Goal: Transaction & Acquisition: Purchase product/service

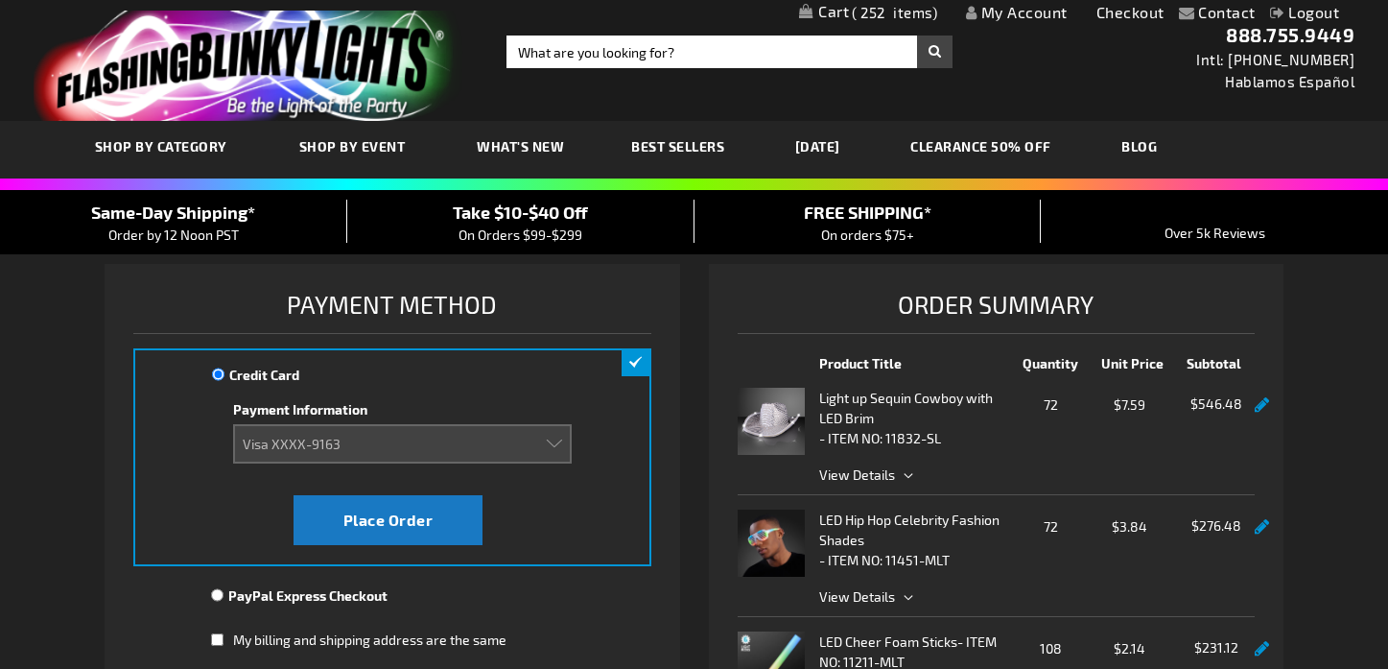
select select "f4028f407b1ad282728a658d54b2d101d5b42df7"
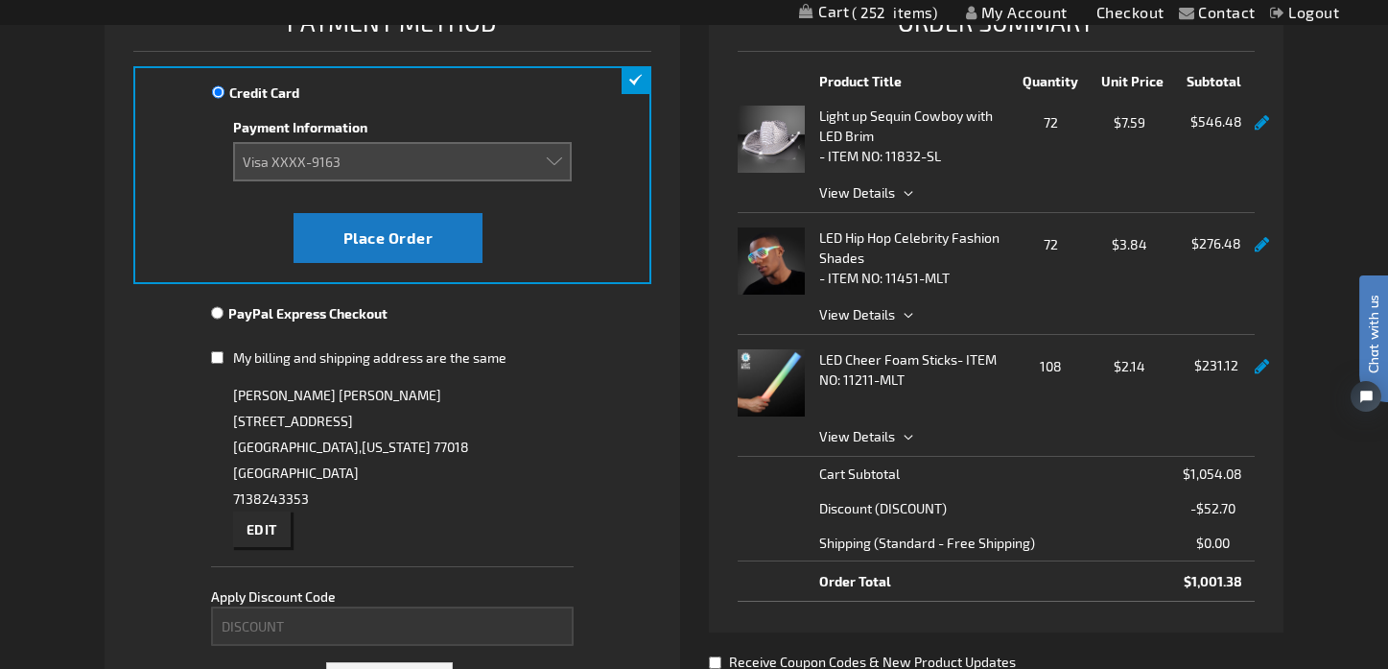
click at [1262, 124] on link at bounding box center [1262, 123] width 14 height 16
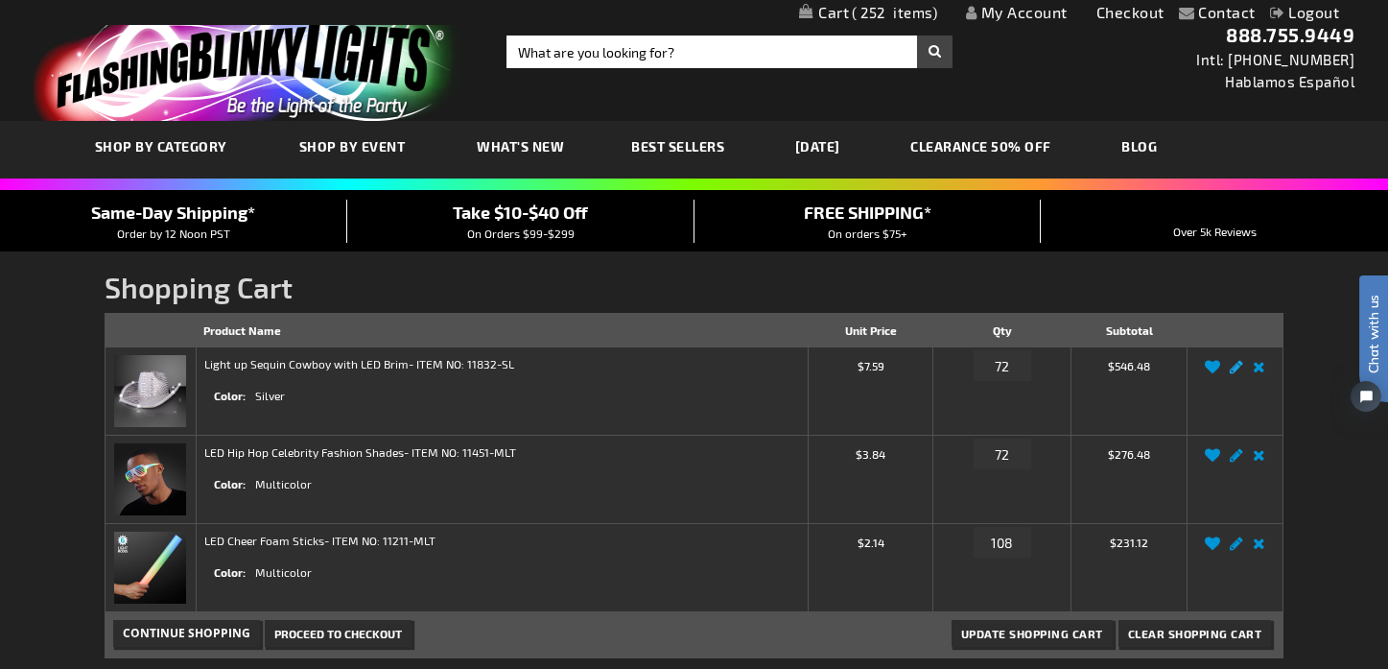
click at [1239, 372] on link "Edit" at bounding box center [1236, 372] width 23 height 0
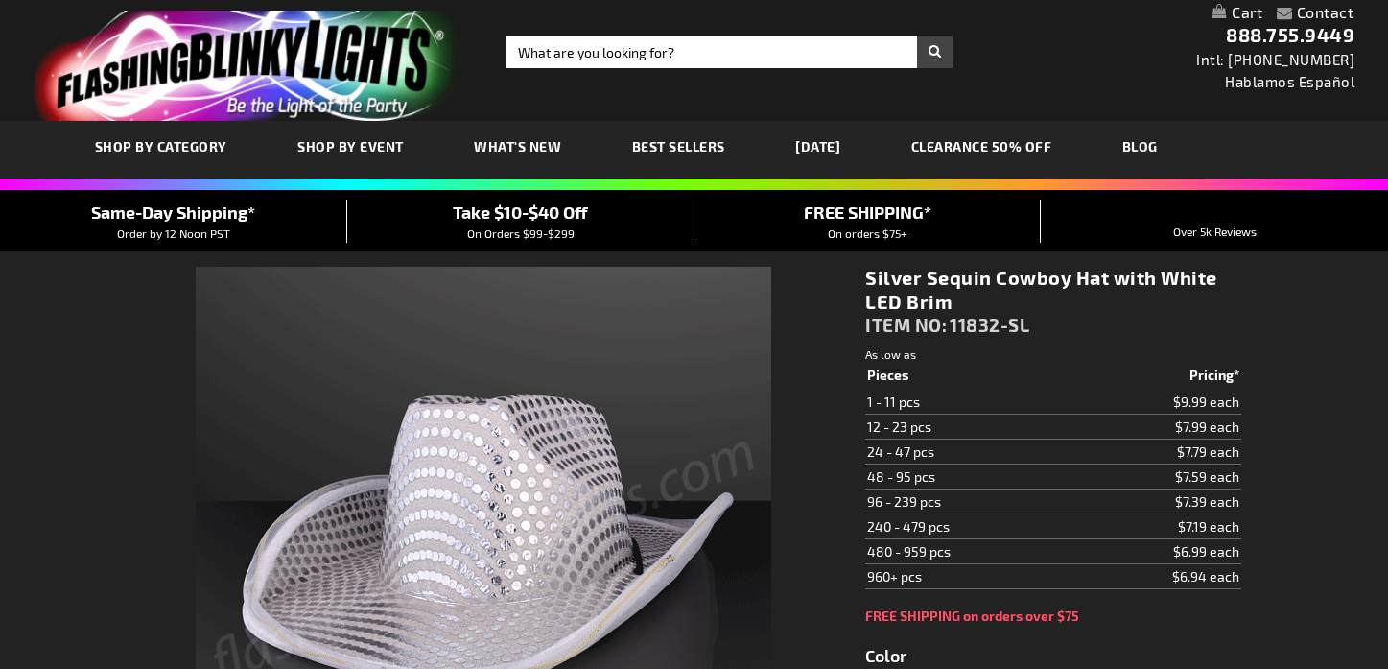
select select "72"
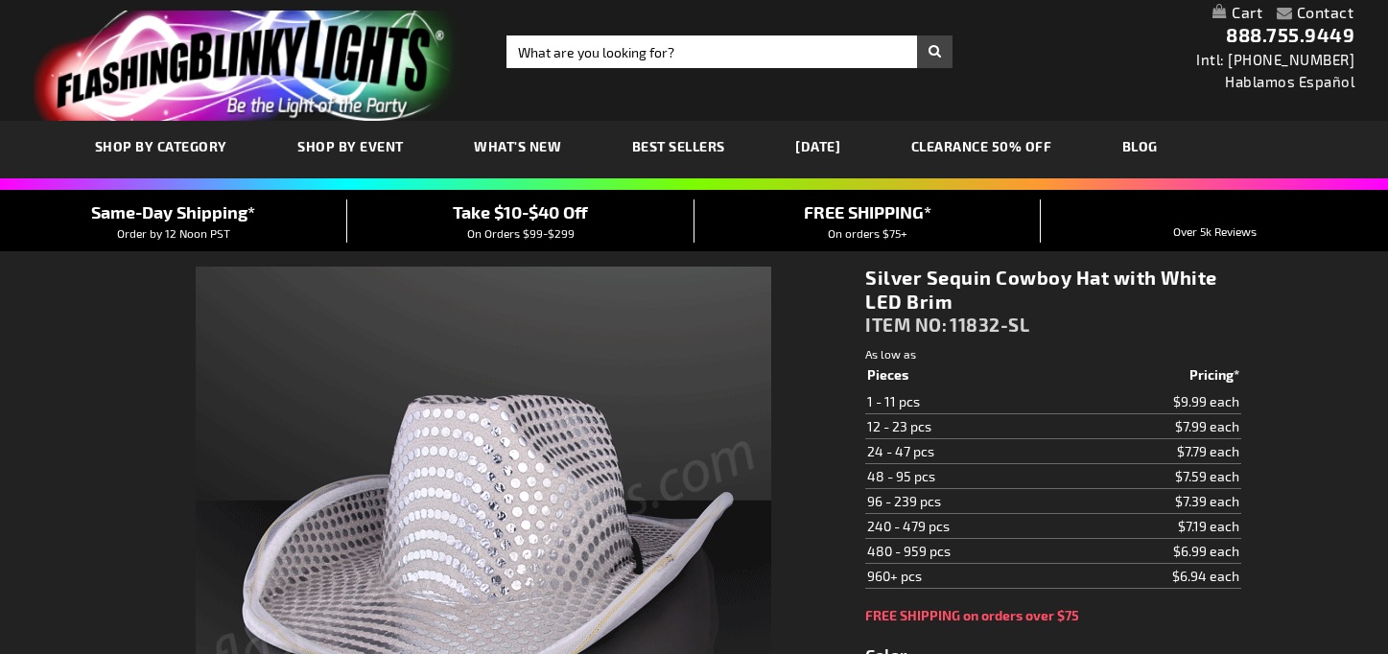
select select "72"
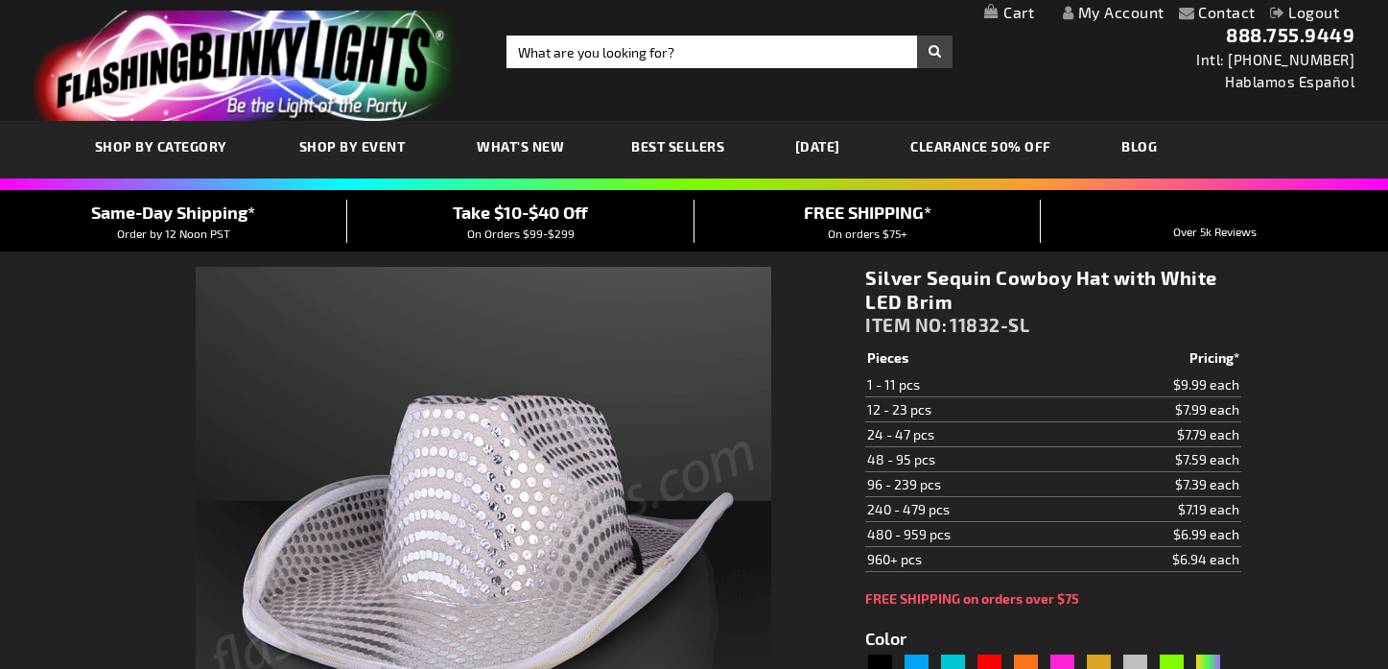
type input "5644"
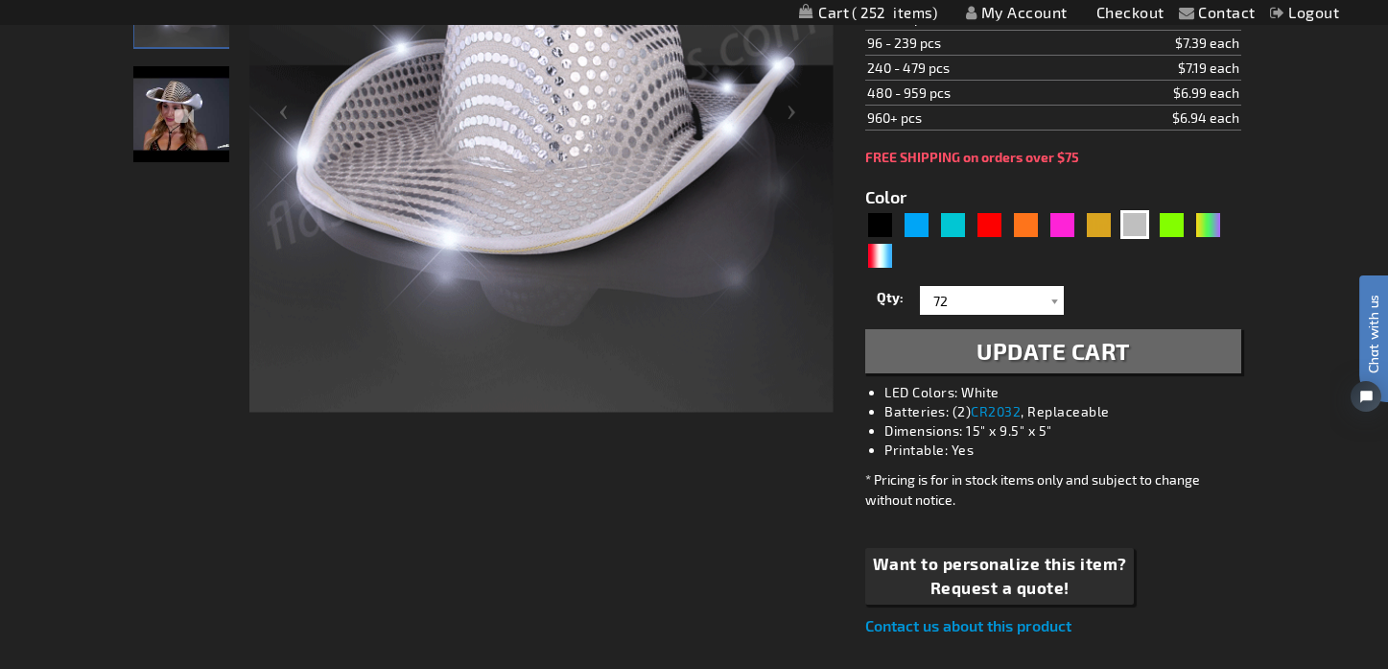
scroll to position [493, 0]
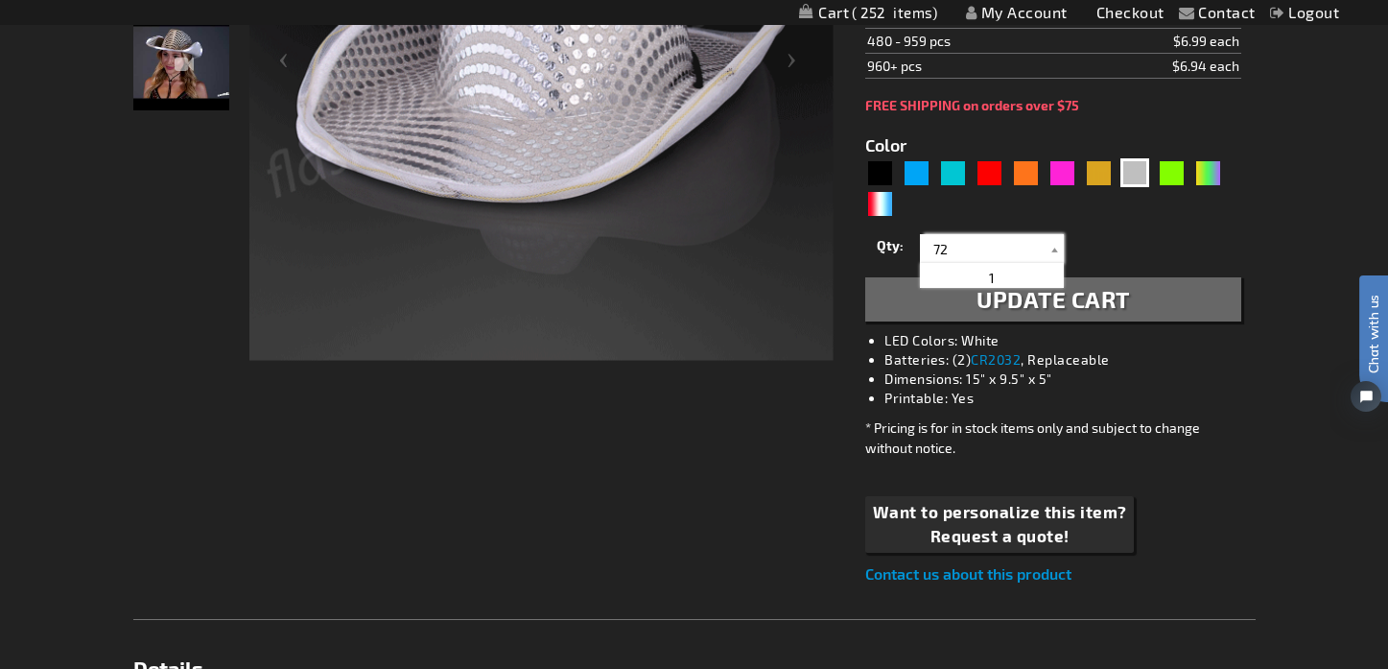
click at [937, 238] on input "72" at bounding box center [994, 248] width 139 height 29
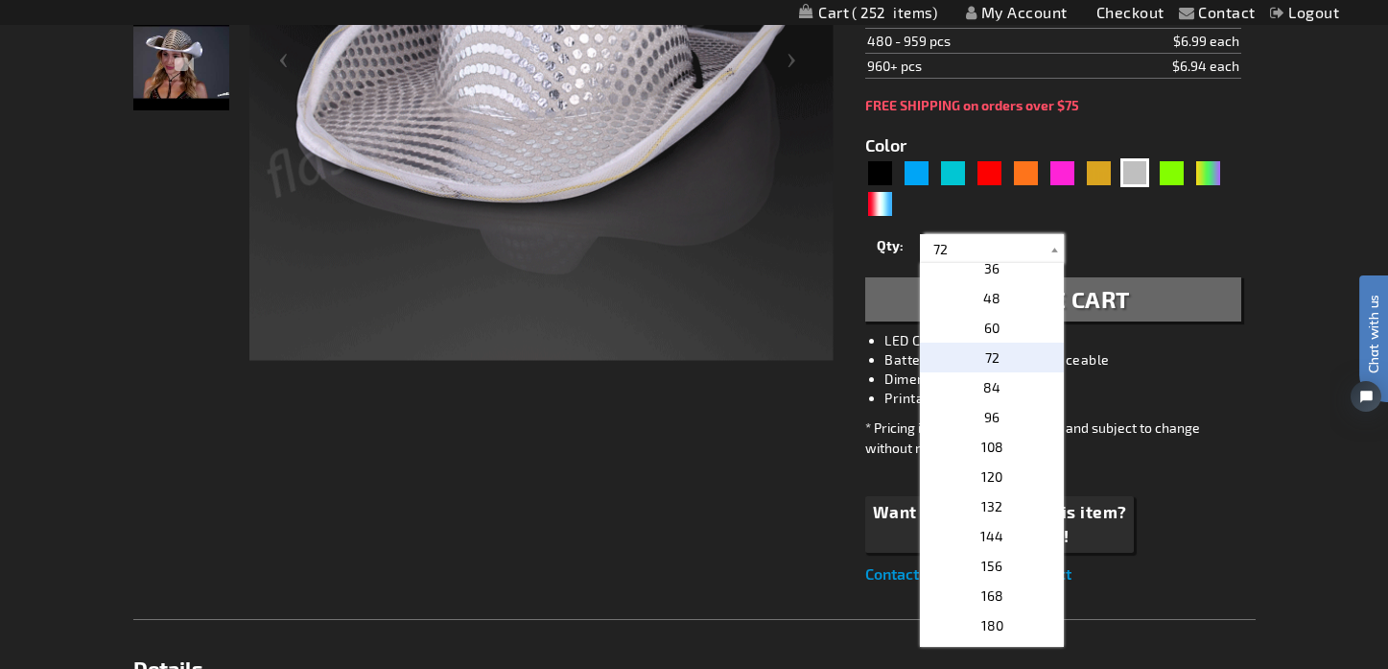
scroll to position [360, 0]
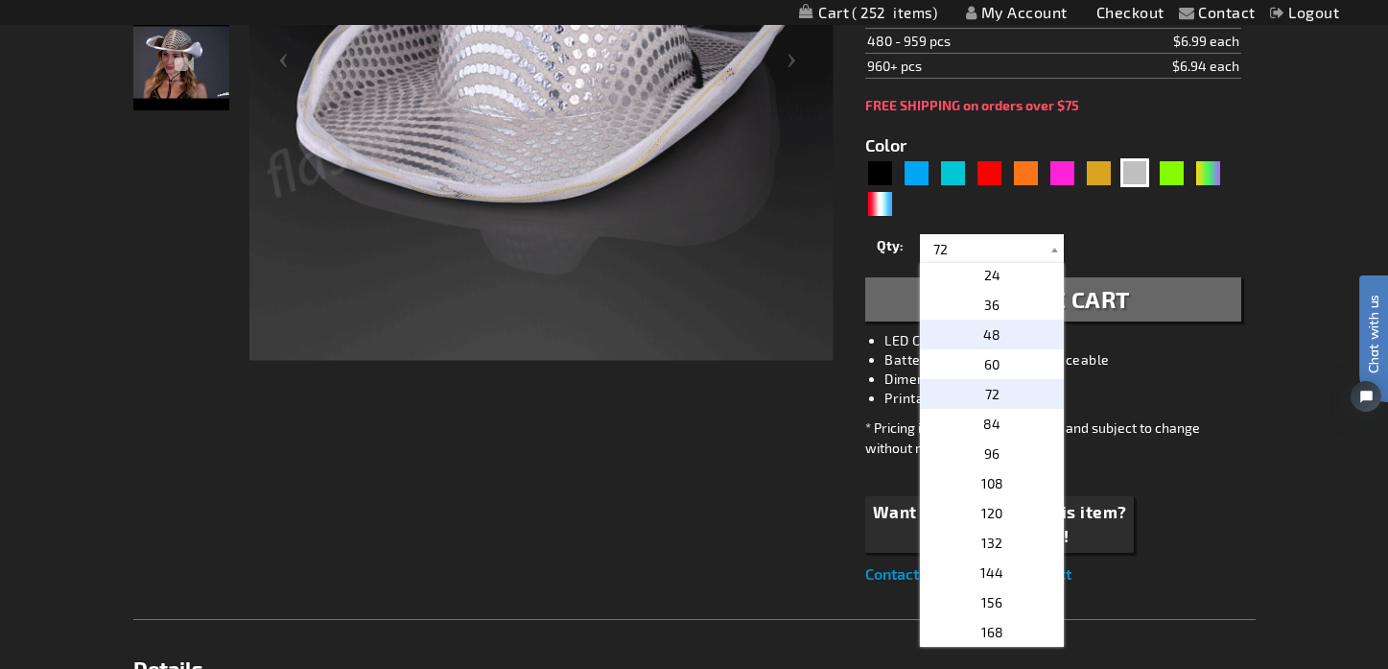
click at [996, 333] on p "48" at bounding box center [992, 335] width 144 height 30
type input "48"
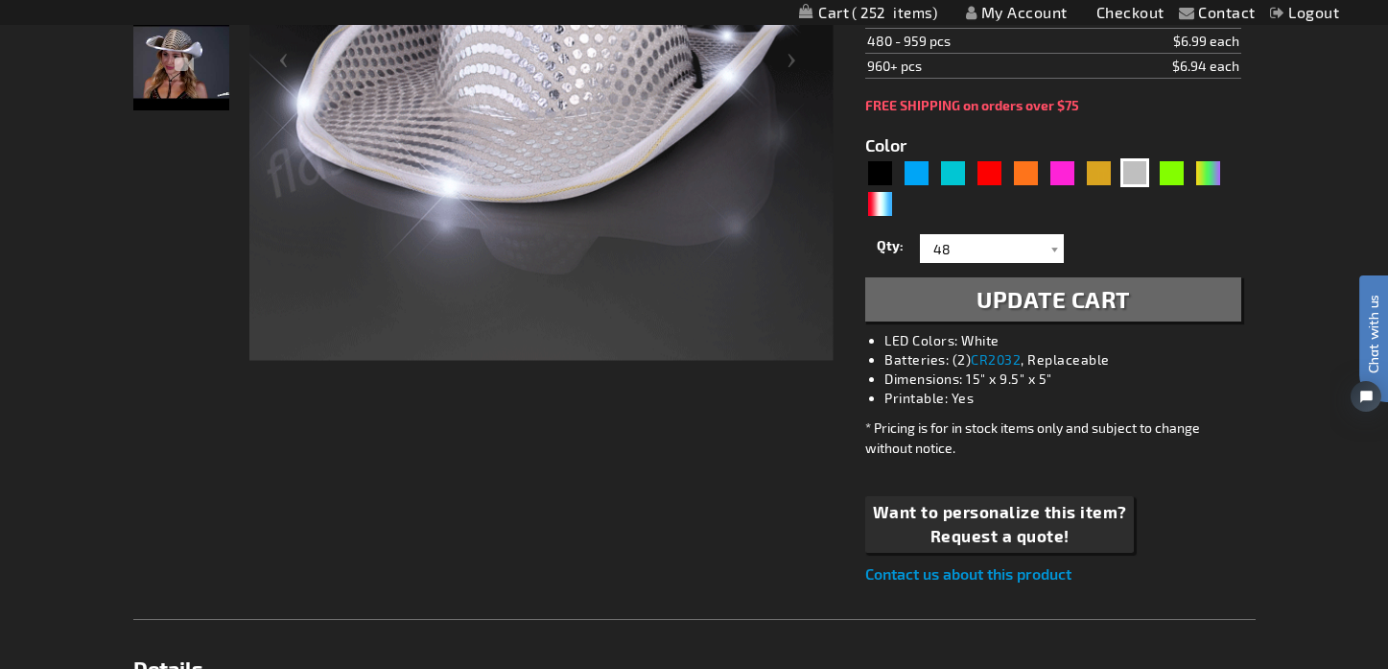
click at [1088, 294] on span "Update Cart" at bounding box center [1054, 299] width 154 height 28
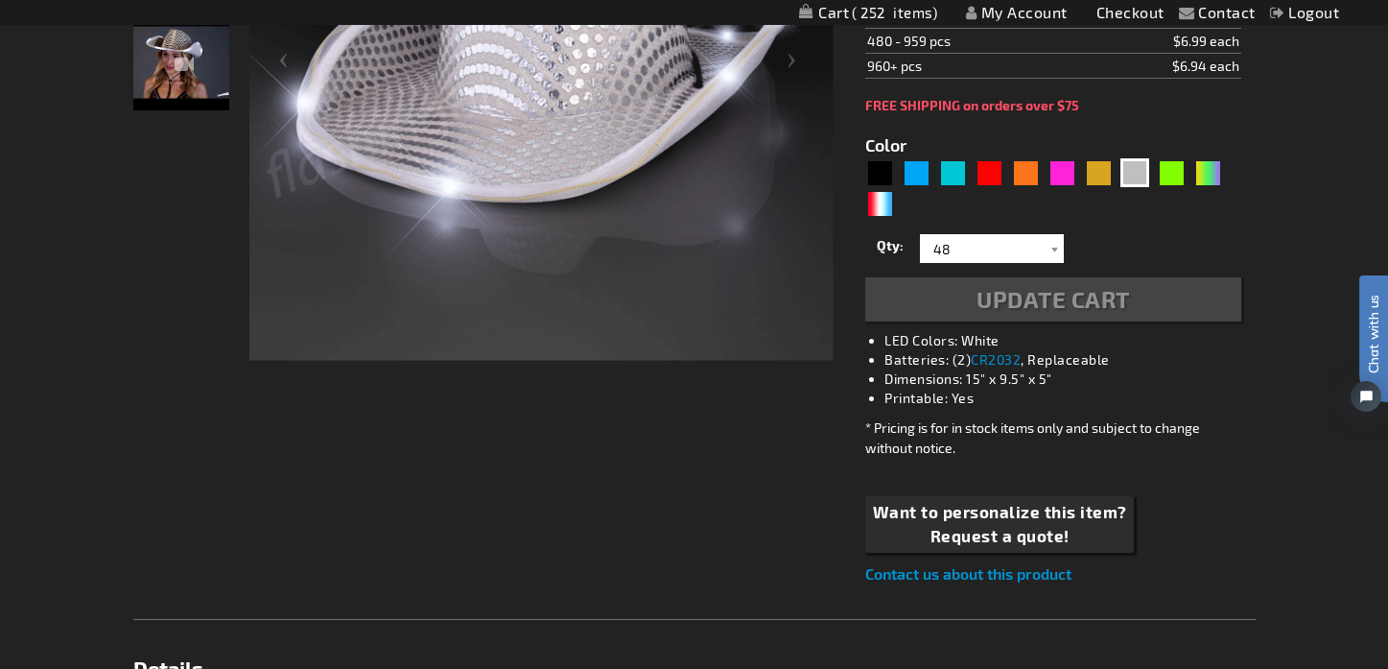
scroll to position [0, 0]
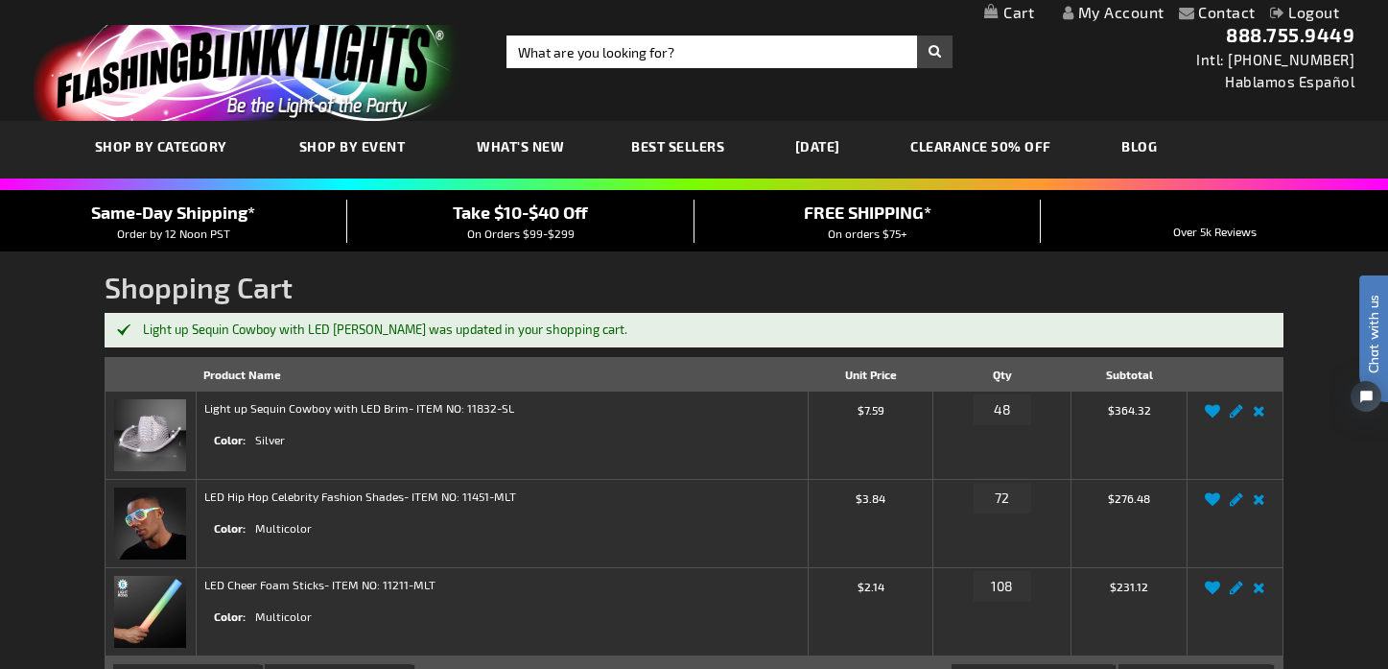
drag, startPoint x: 0, startPoint y: 0, endPoint x: 1396, endPoint y: 83, distance: 1398.6
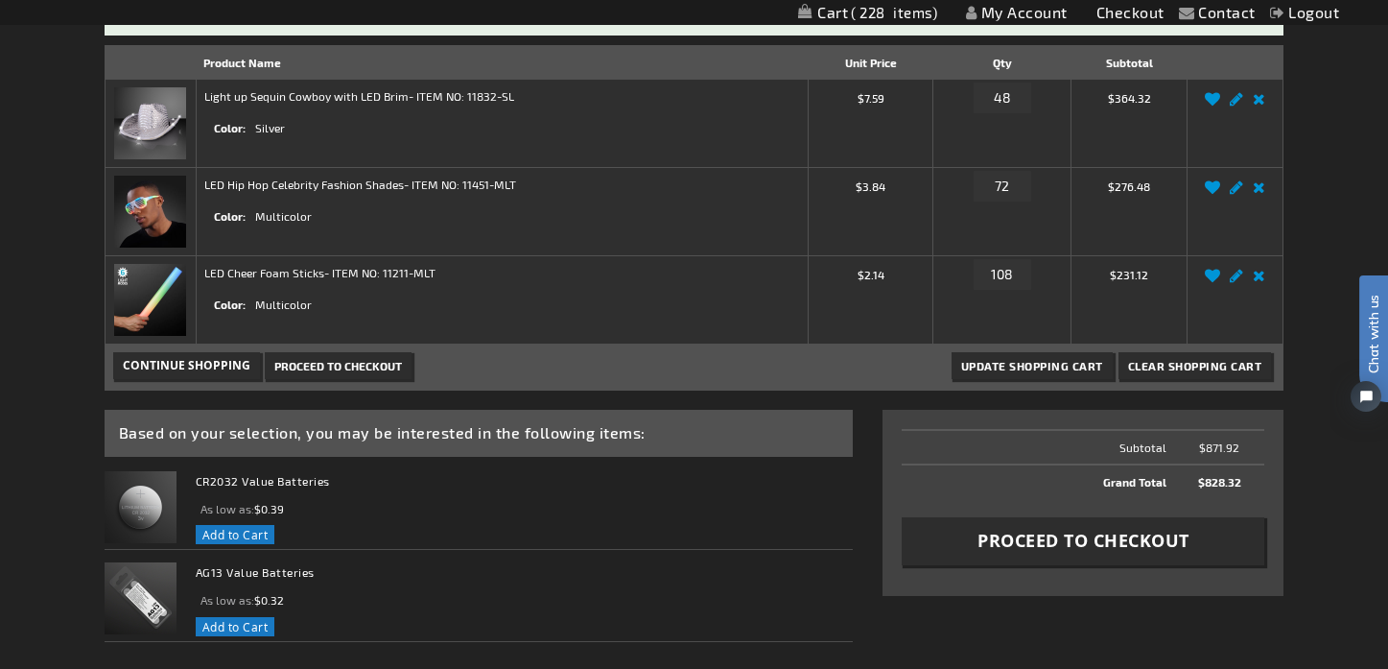
scroll to position [313, 0]
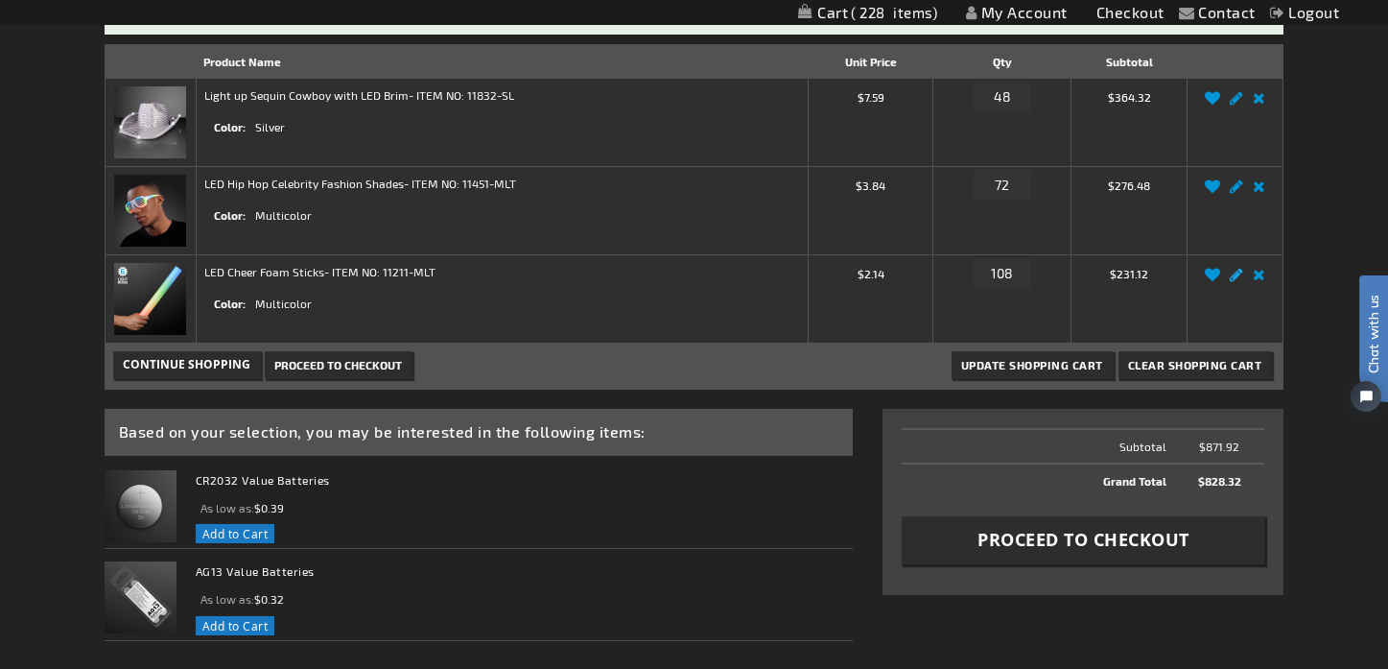
click at [1238, 280] on link "Edit" at bounding box center [1236, 280] width 23 height 0
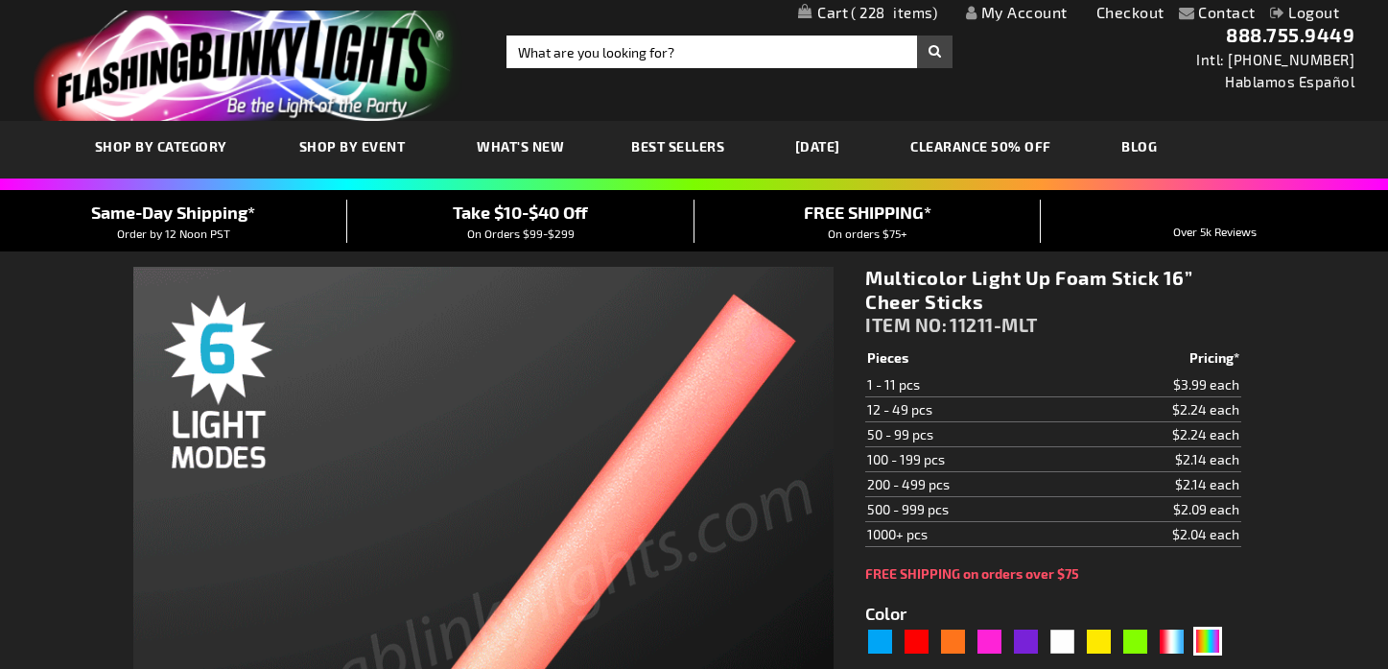
select select
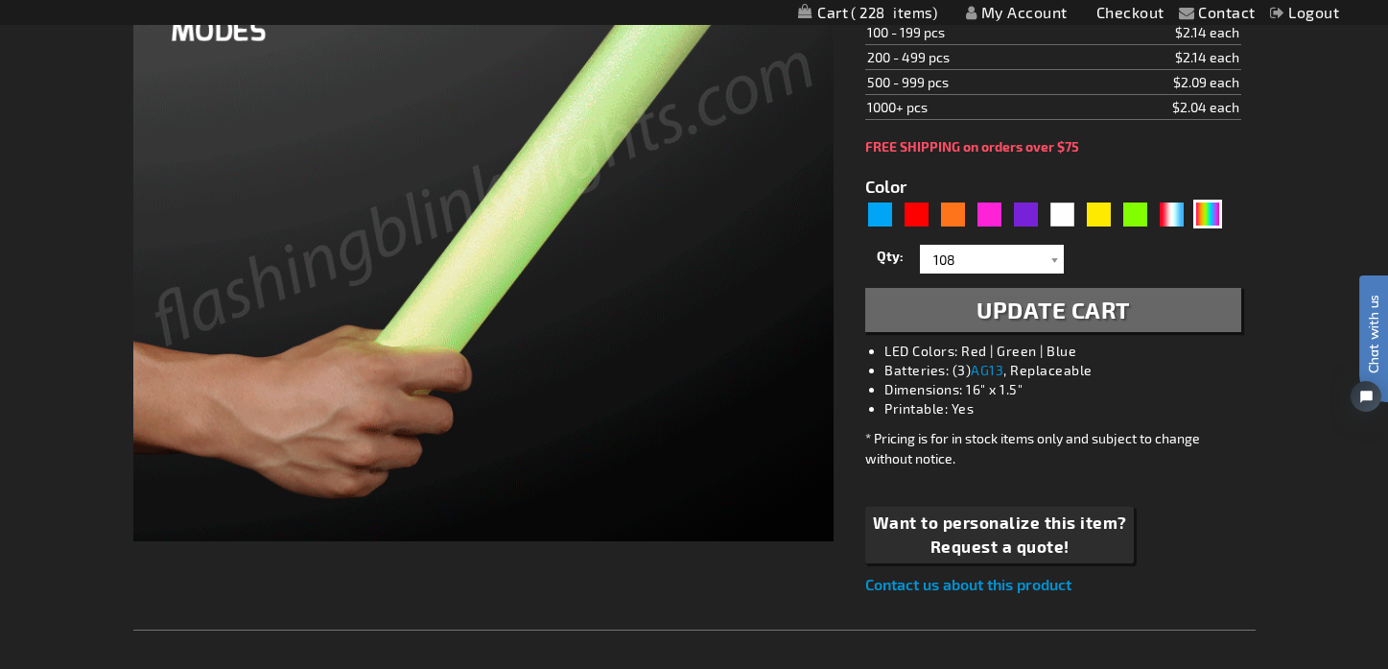
scroll to position [436, 0]
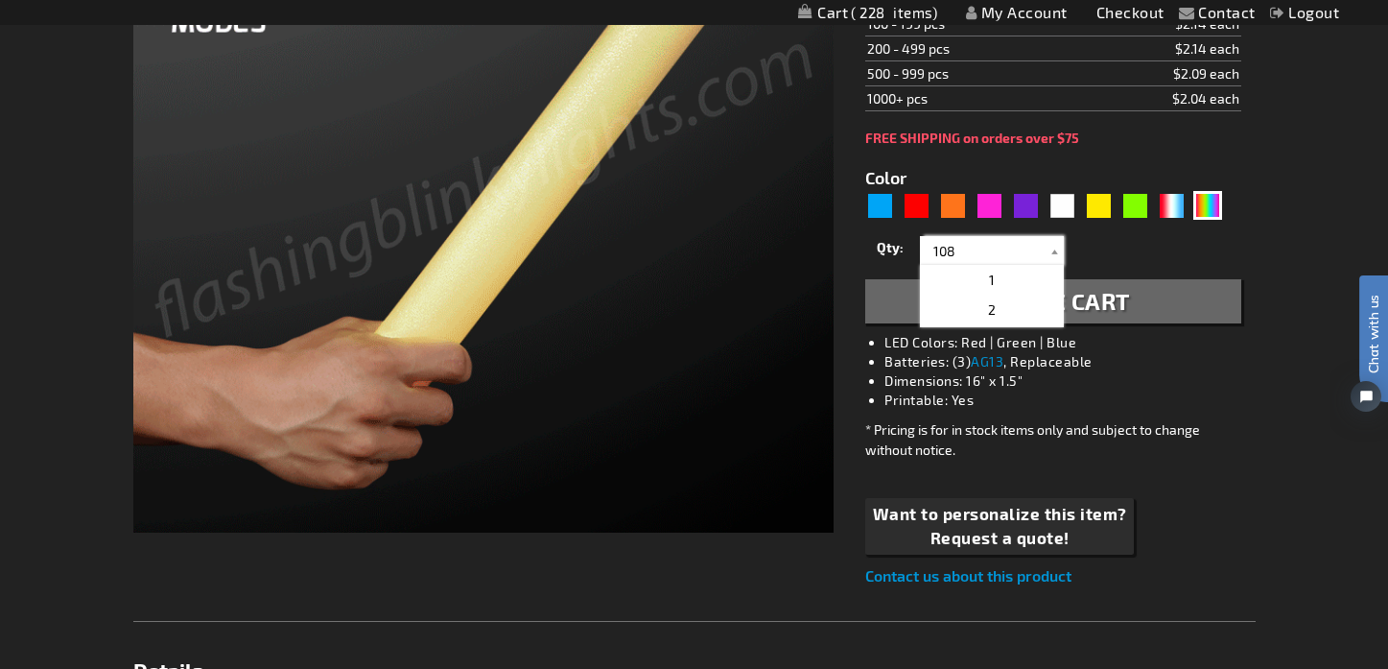
click at [969, 248] on input "108" at bounding box center [994, 250] width 139 height 29
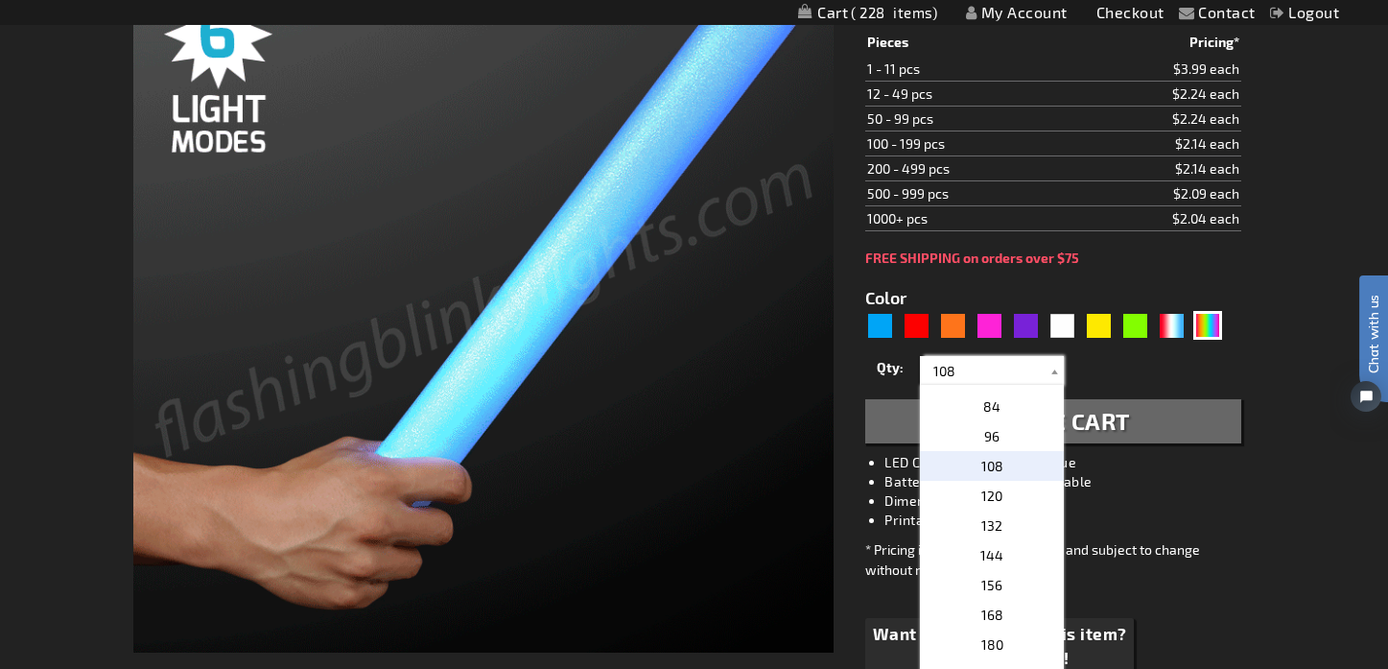
scroll to position [314, 0]
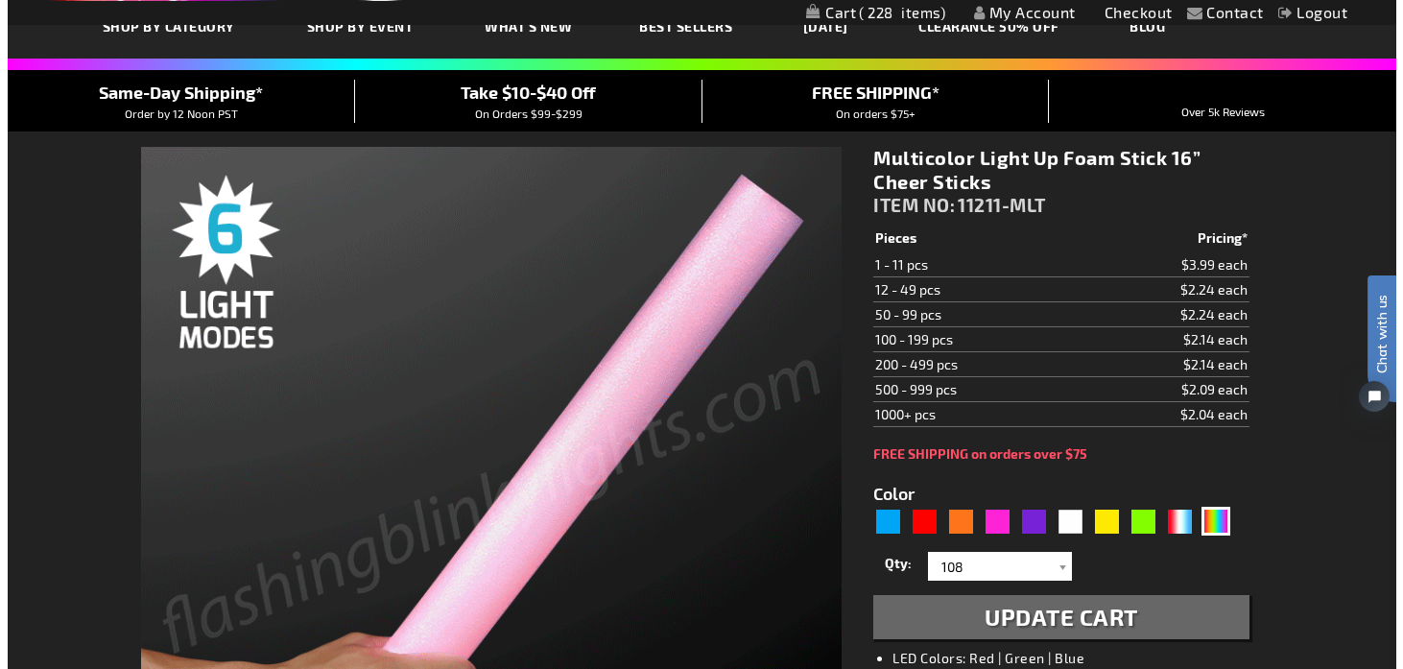
scroll to position [0, 0]
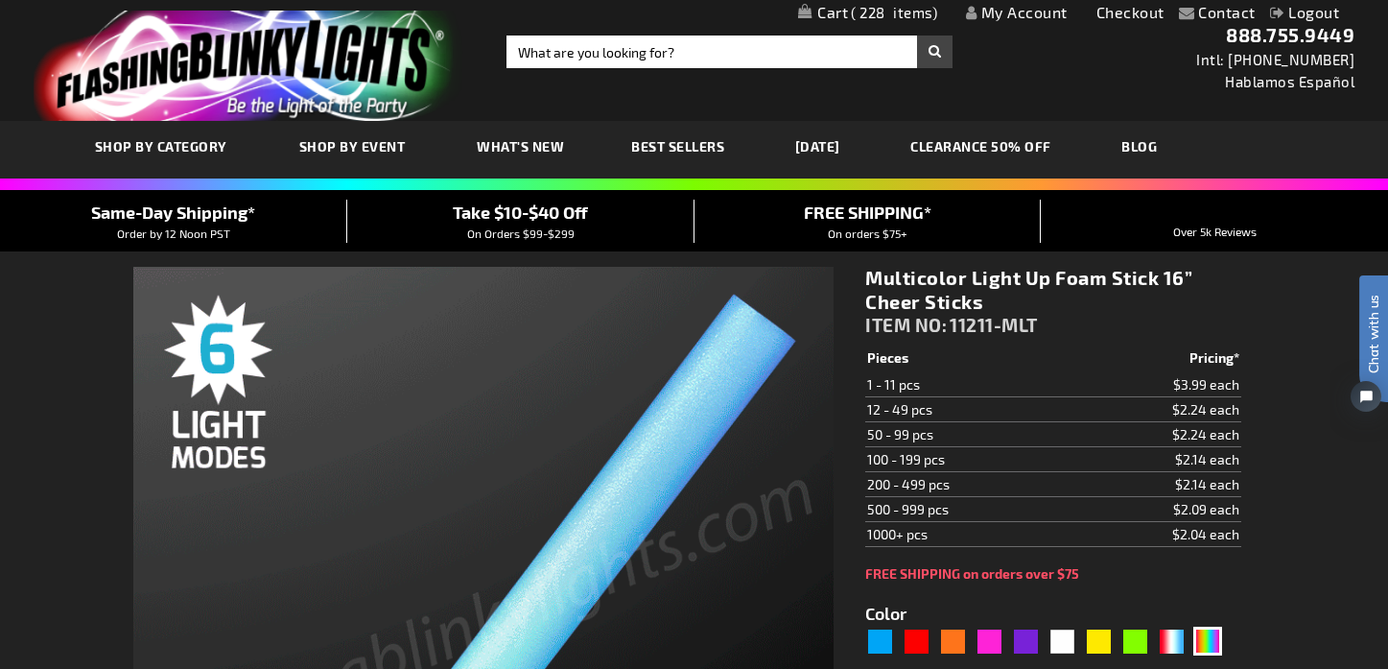
click at [887, 13] on span "228" at bounding box center [894, 12] width 86 height 17
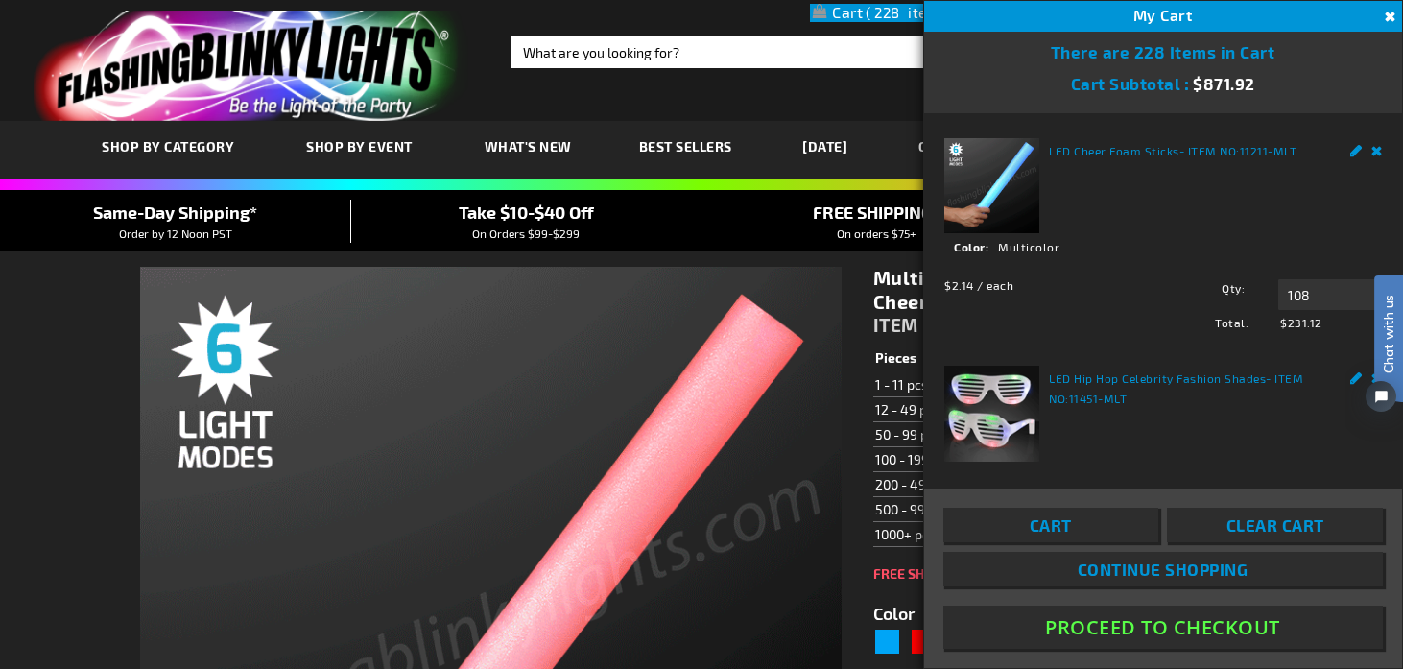
click at [801, 97] on div "Toggle Nav Search Search × Search 888.755.9449 Intl: 818-753-8303 Hablamos Espa…" at bounding box center [701, 60] width 1403 height 121
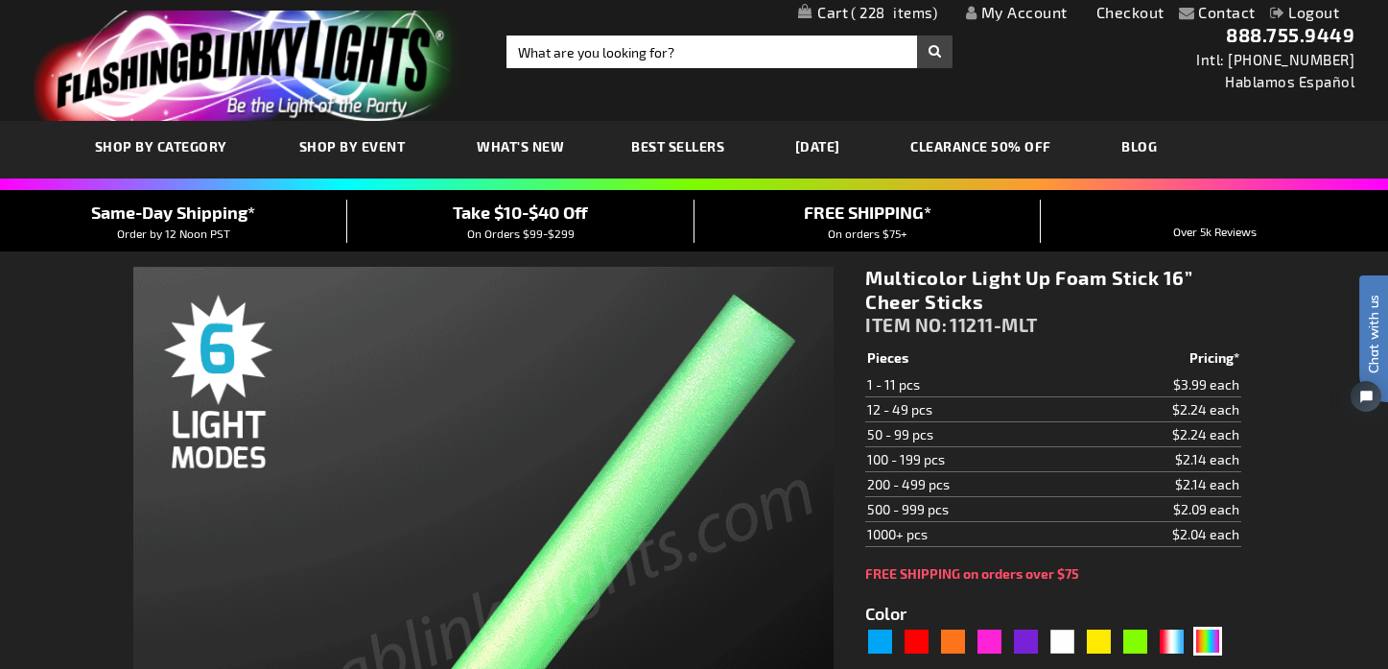
click at [884, 12] on span "228" at bounding box center [894, 12] width 86 height 17
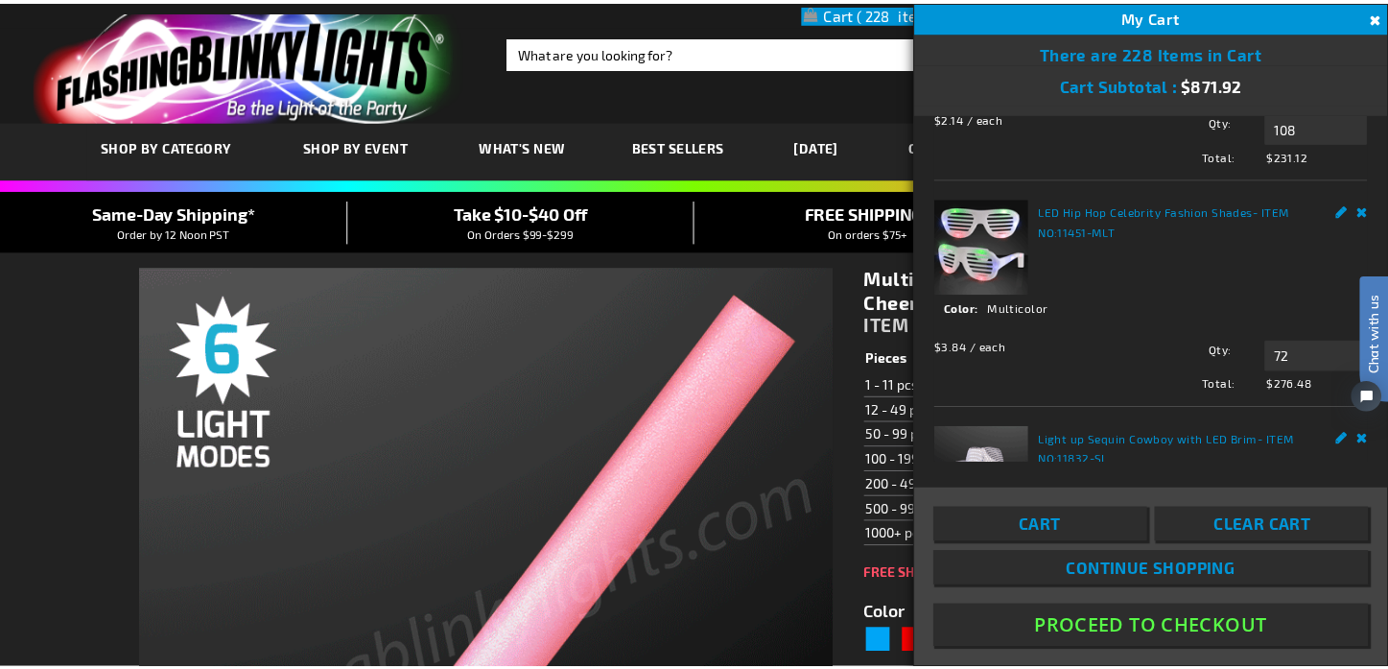
scroll to position [349, 0]
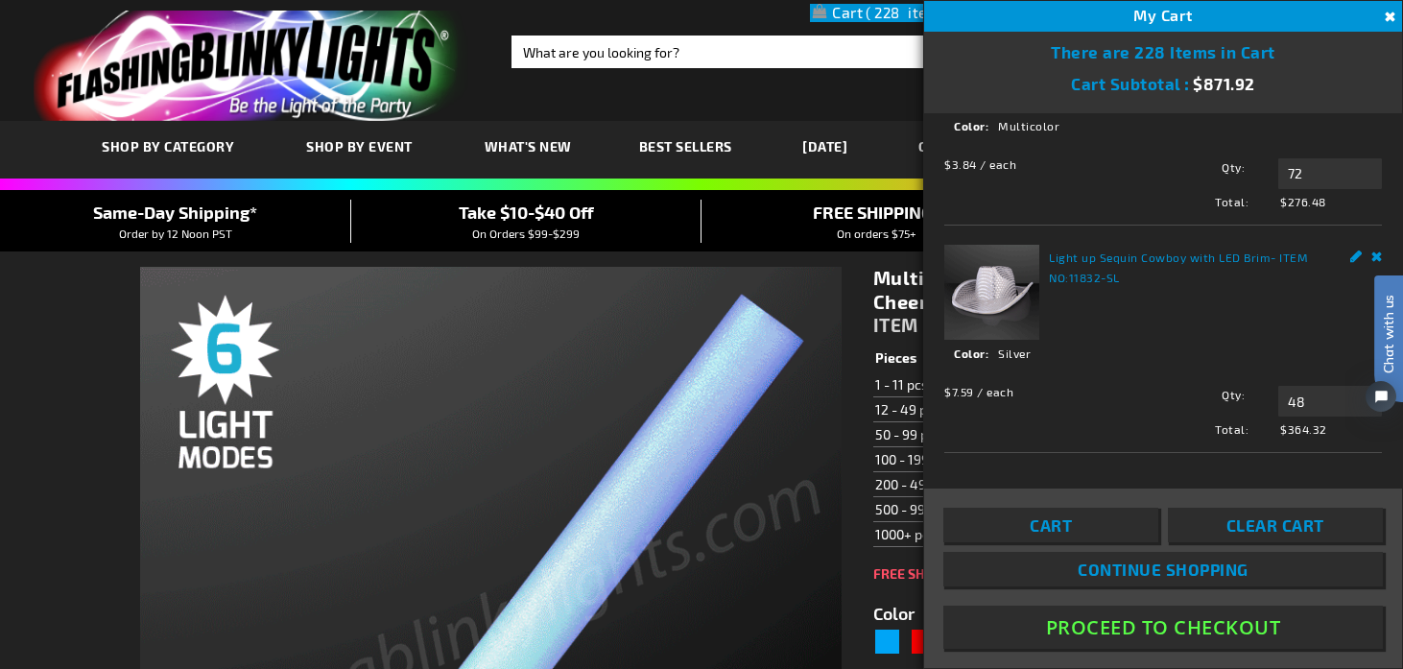
click at [1077, 628] on button "Proceed To Checkout" at bounding box center [1162, 626] width 439 height 43
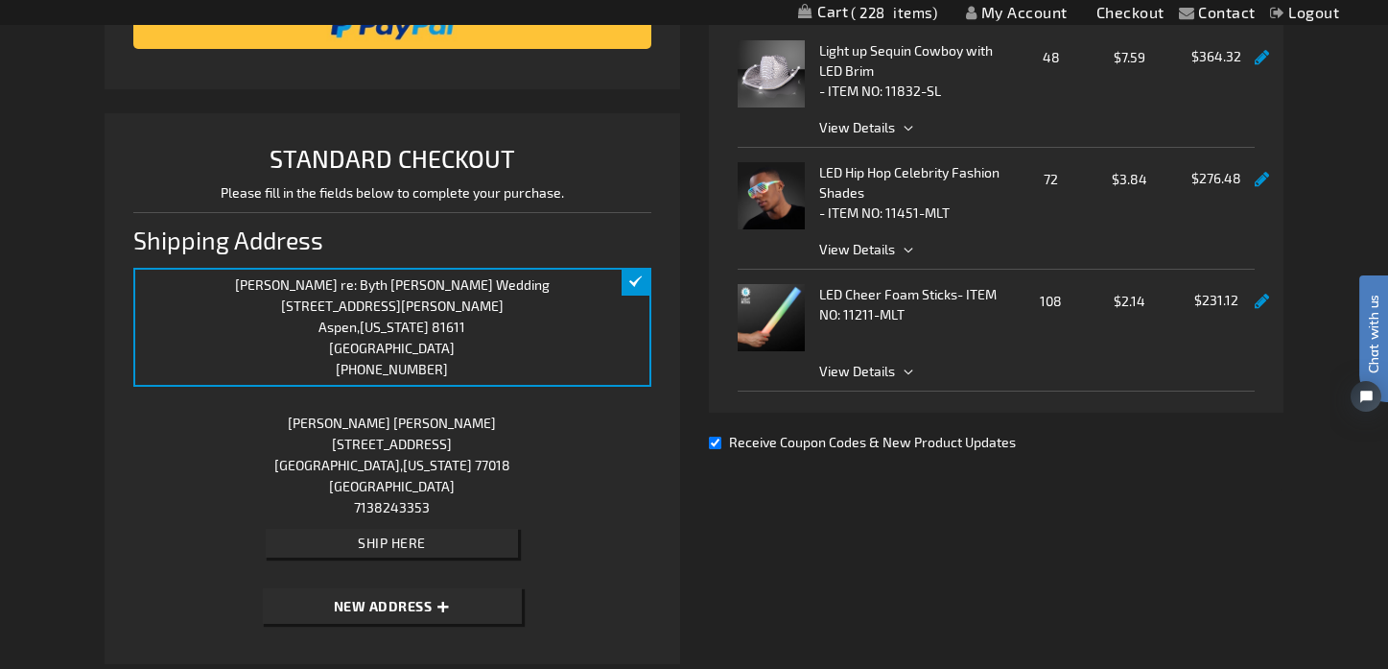
scroll to position [458, 0]
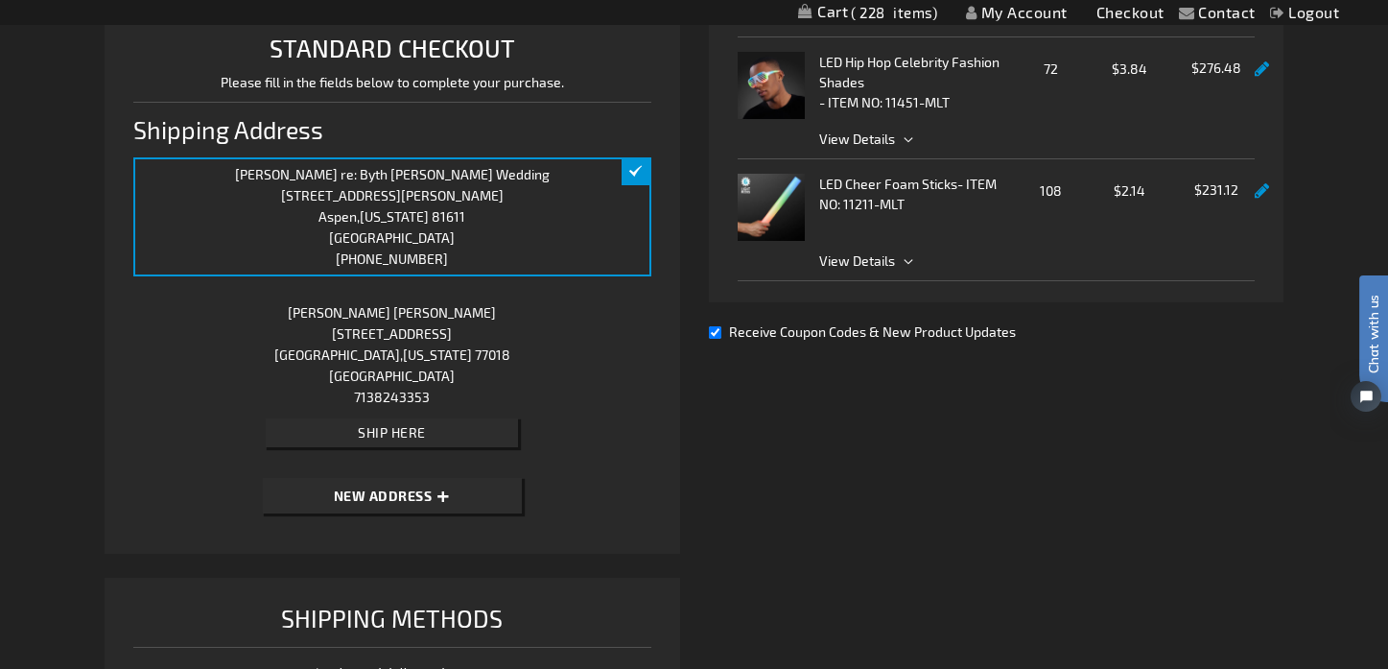
click at [403, 353] on span "[US_STATE]" at bounding box center [437, 354] width 69 height 16
click at [434, 346] on div "[PERSON_NAME] [STREET_ADDRESS][US_STATE] 7138243353 Edit Ship Here" at bounding box center [392, 377] width 518 height 163
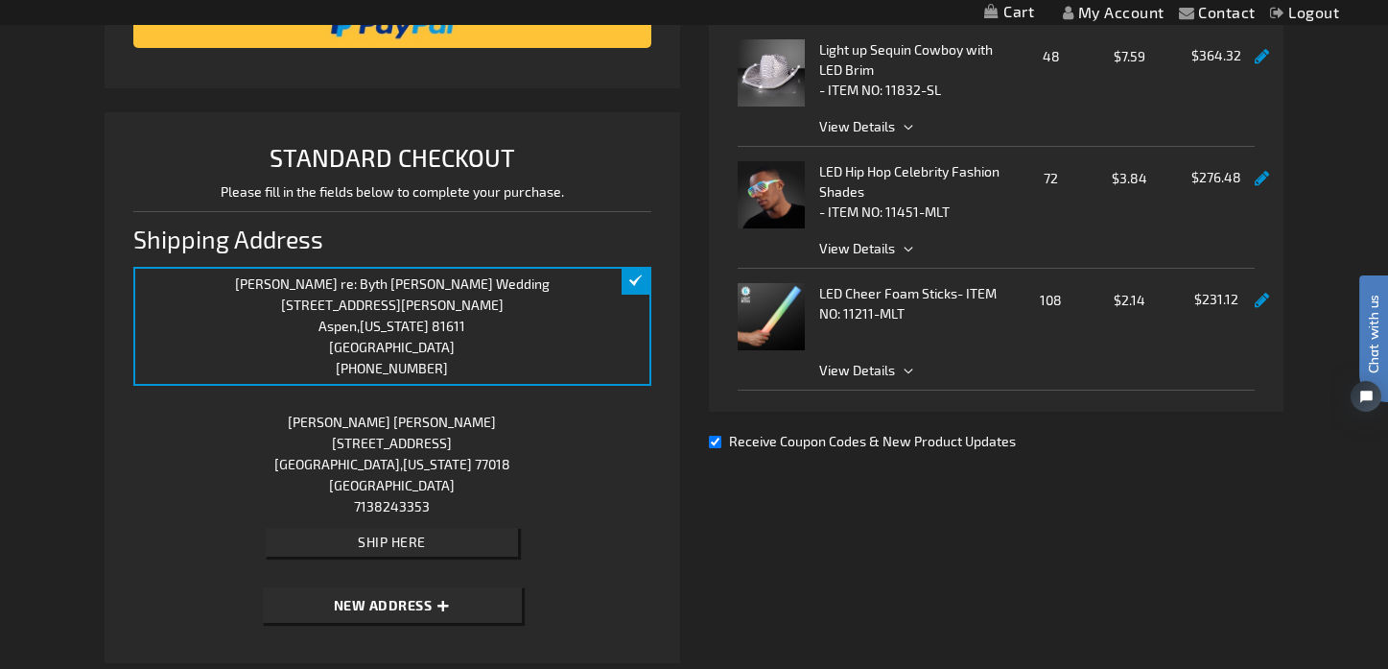
click at [389, 450] on div "[PERSON_NAME] [STREET_ADDRESS][US_STATE] 7138243353 Edit Ship Here" at bounding box center [392, 486] width 518 height 163
click at [375, 542] on span "Ship Here" at bounding box center [392, 541] width 68 height 16
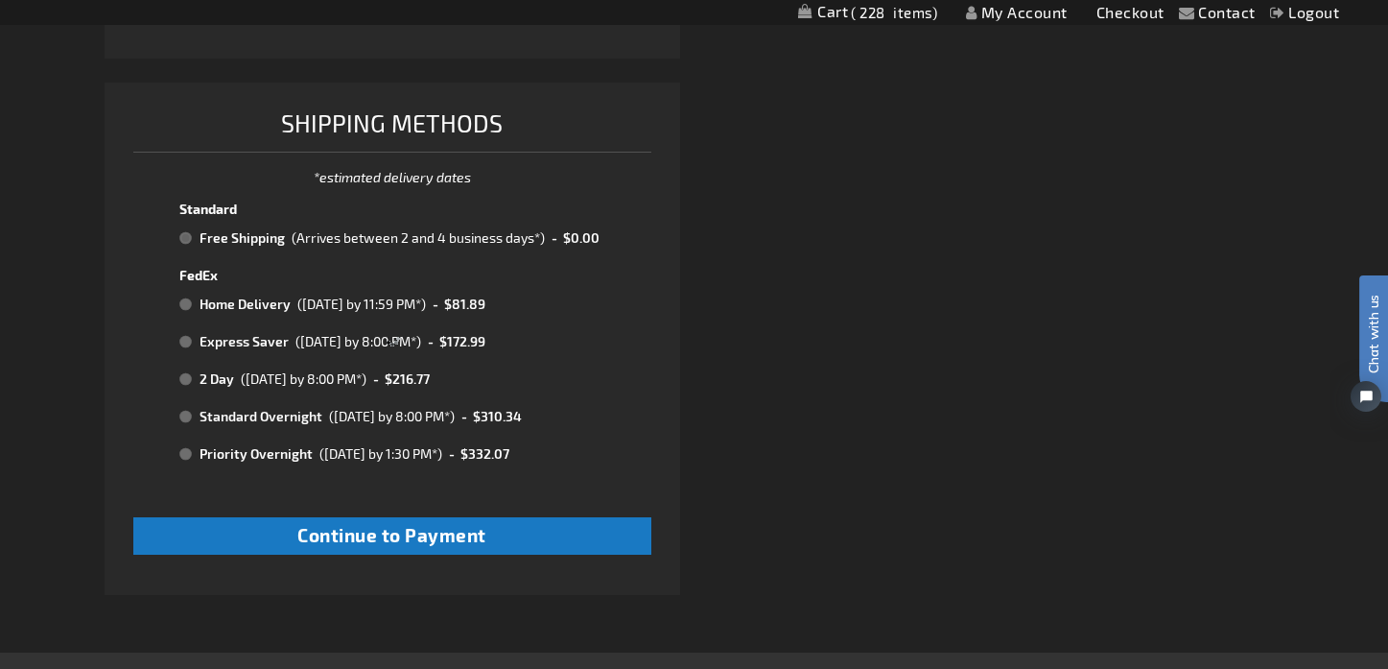
scroll to position [958, 0]
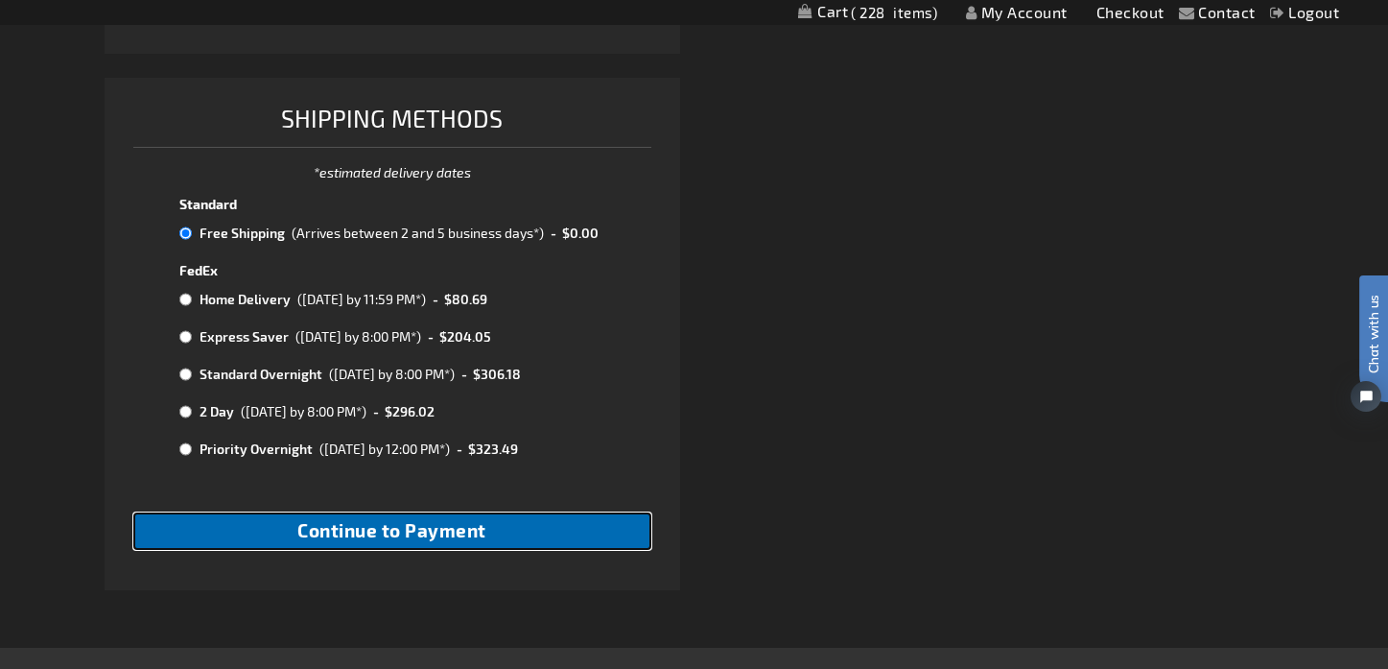
click at [363, 533] on span "Continue to Payment" at bounding box center [391, 530] width 189 height 22
checkbox input "true"
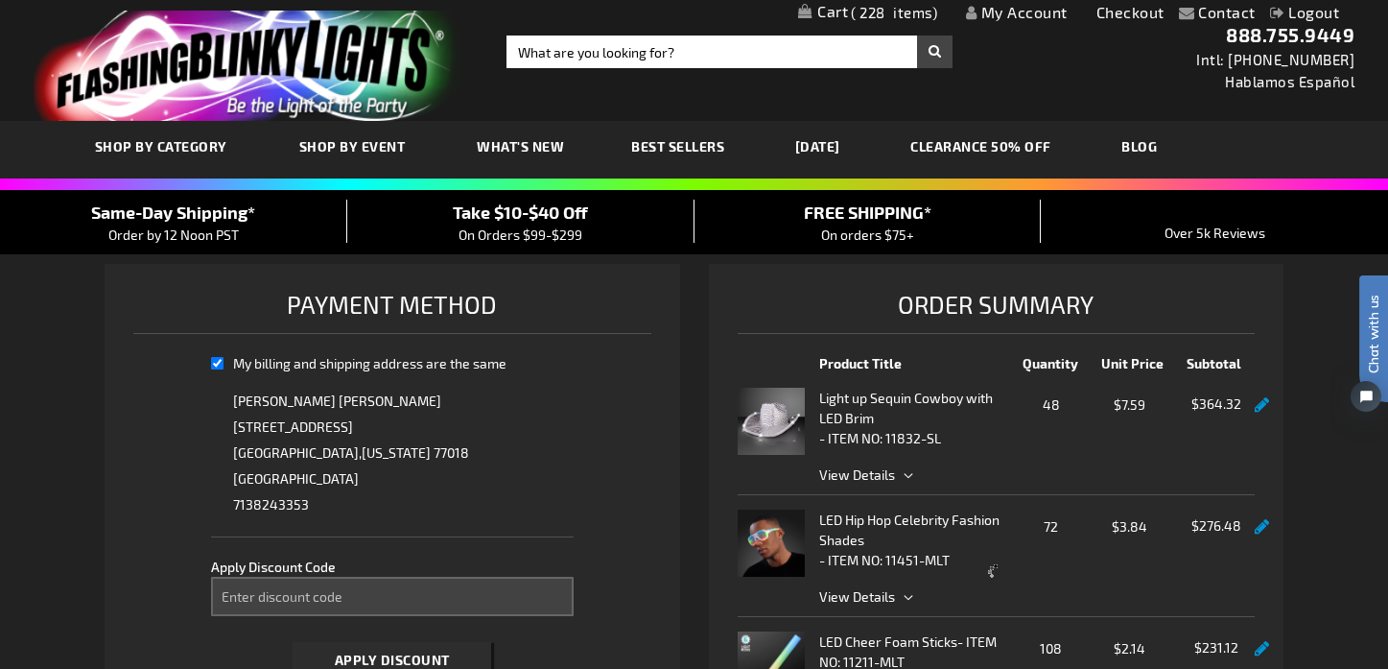
select select "f4028f407b1ad282728a658d54b2d101d5b42df7"
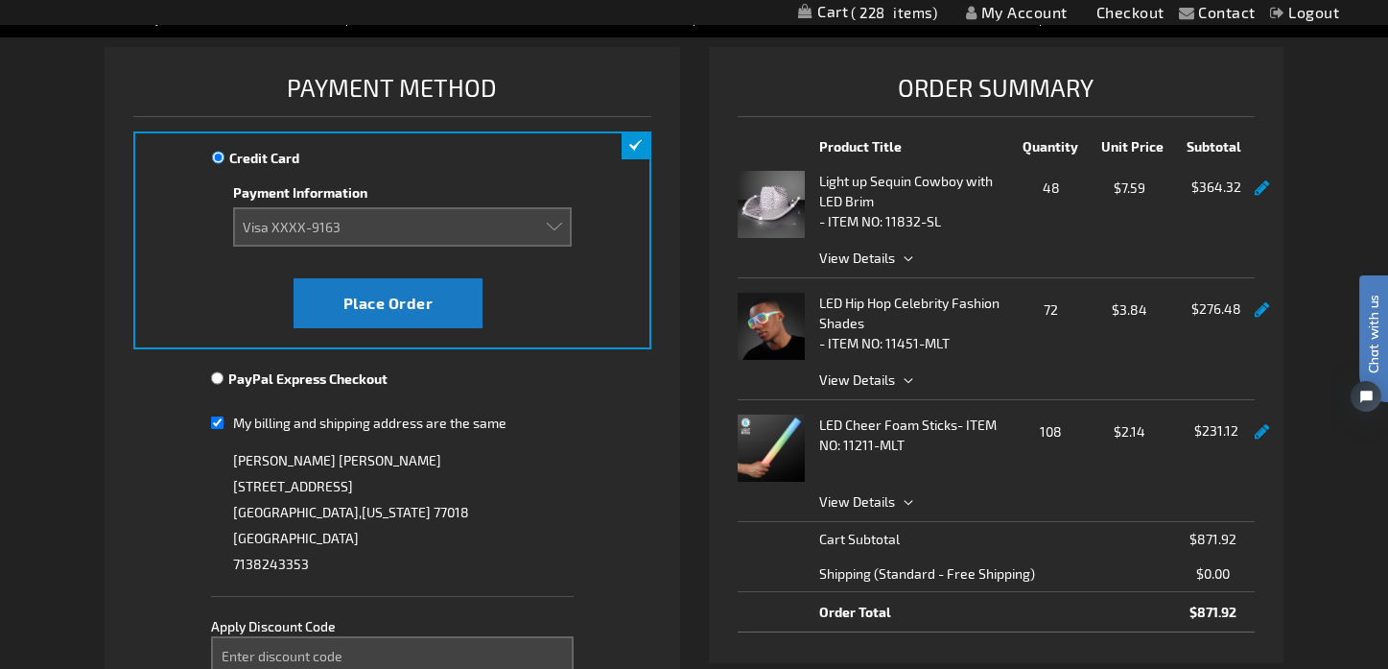
scroll to position [240, 0]
